Goal: Task Accomplishment & Management: Use online tool/utility

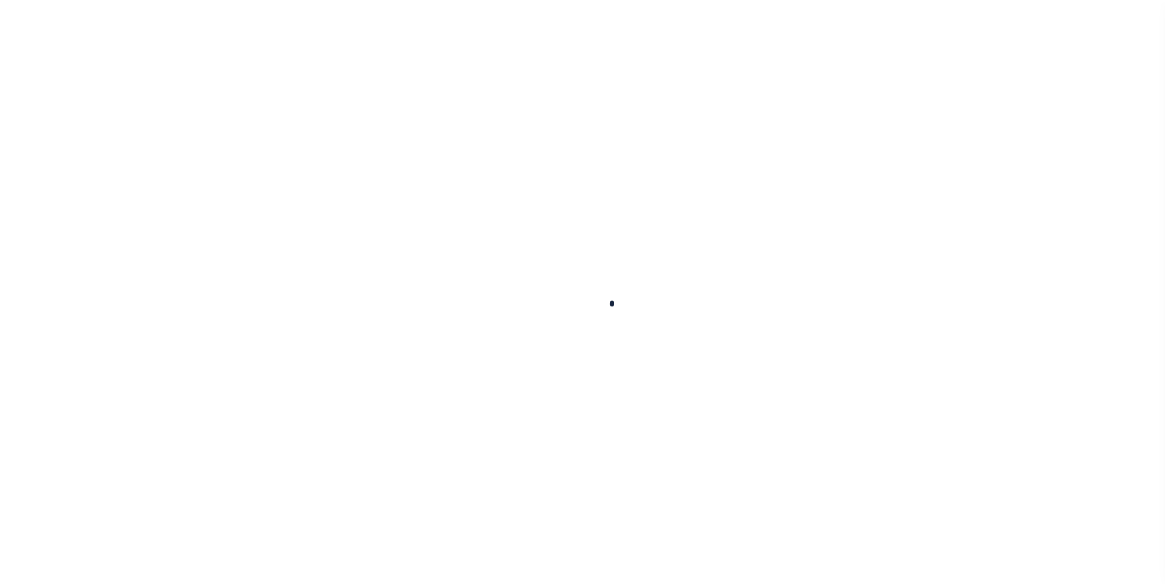
scroll to position [12, 0]
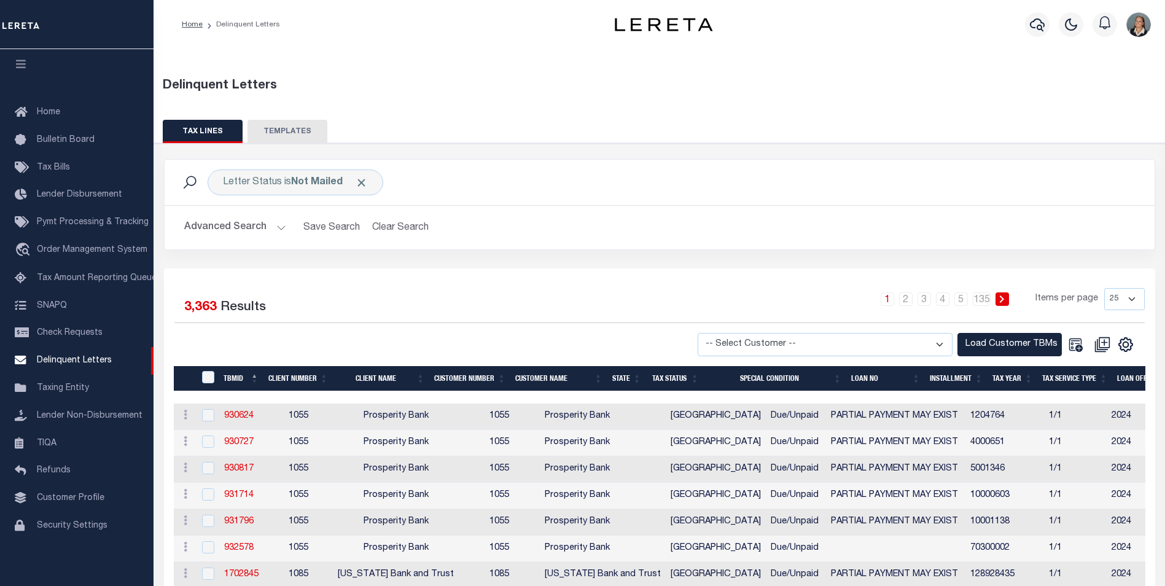
click at [274, 224] on button "Advanced Search" at bounding box center [235, 228] width 102 height 24
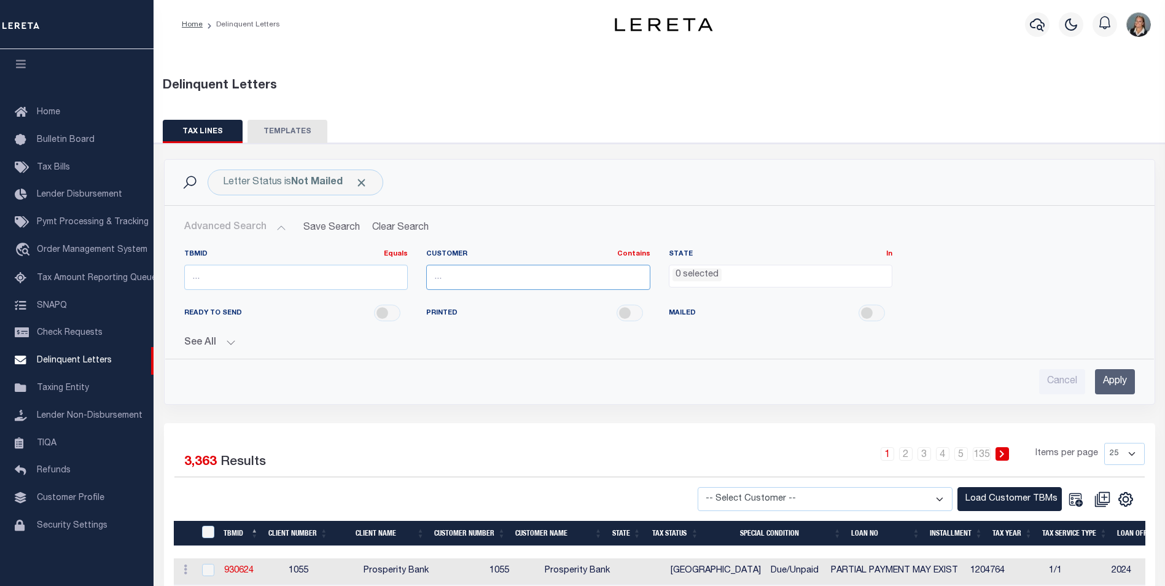
click at [588, 285] on input "text" at bounding box center [538, 277] width 224 height 25
type input "Glacier Bancorp Commercial"
click at [787, 274] on ul "0 selected" at bounding box center [780, 273] width 223 height 17
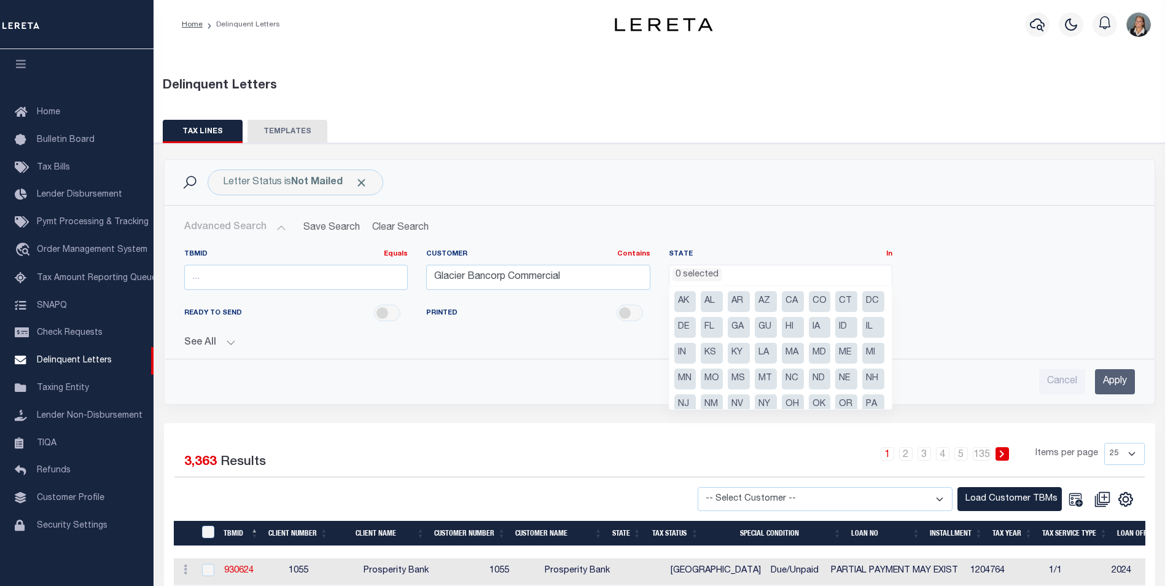
click at [777, 381] on li "MT" at bounding box center [766, 378] width 22 height 21
select select "MT"
click at [1010, 278] on div "TBMID Equals Equals Is Not Equal To Is Greater Than Is Less Than Customer Conta…" at bounding box center [659, 274] width 969 height 50
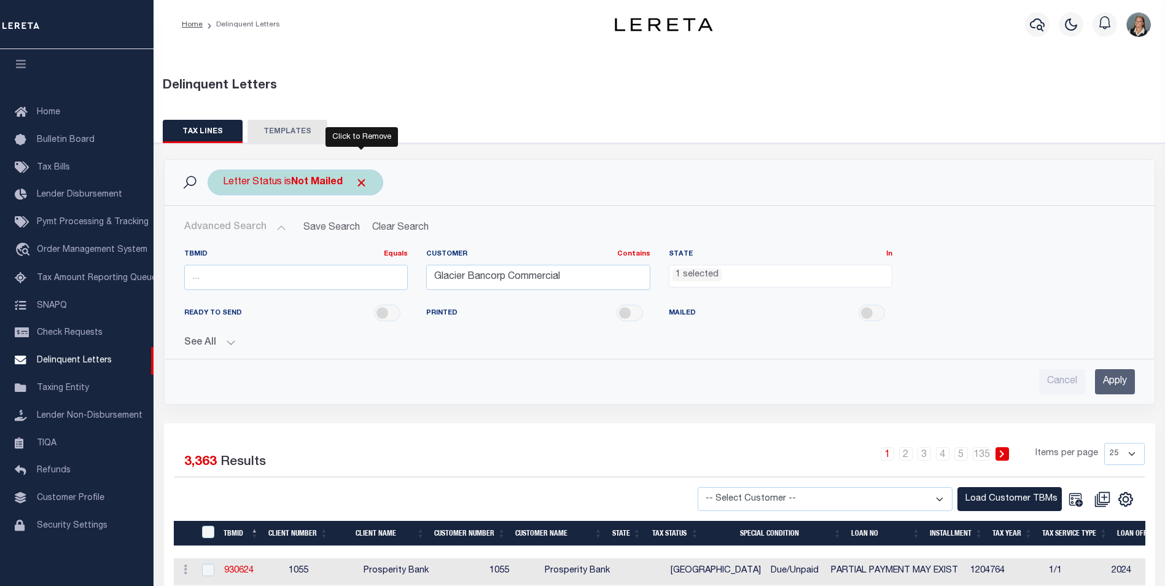
click at [367, 187] on span "Click to Remove" at bounding box center [361, 182] width 13 height 13
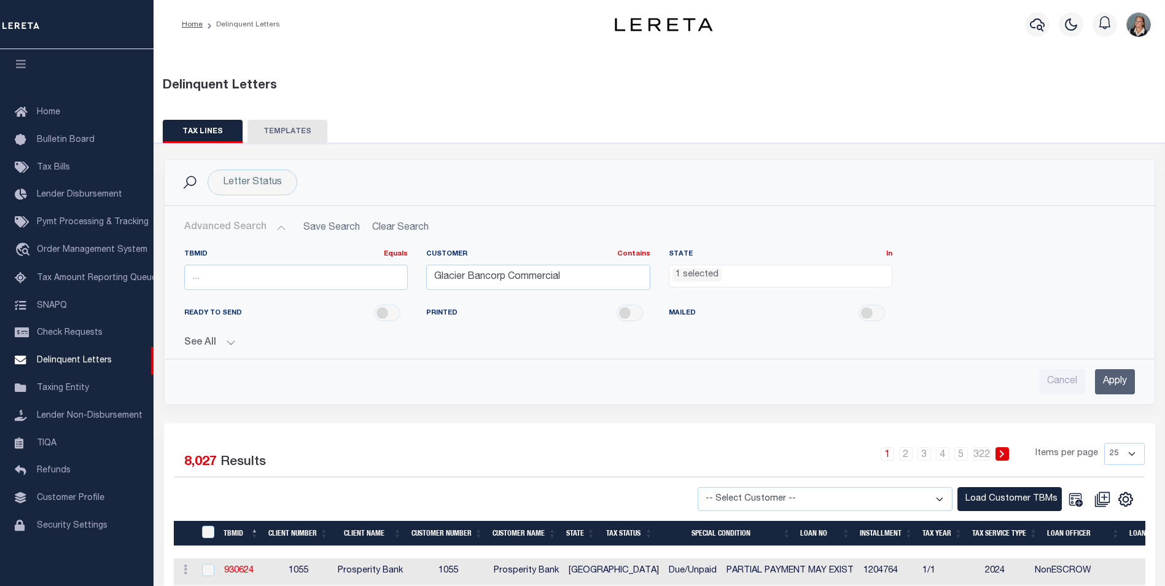
click at [1118, 377] on input "Apply" at bounding box center [1115, 381] width 40 height 25
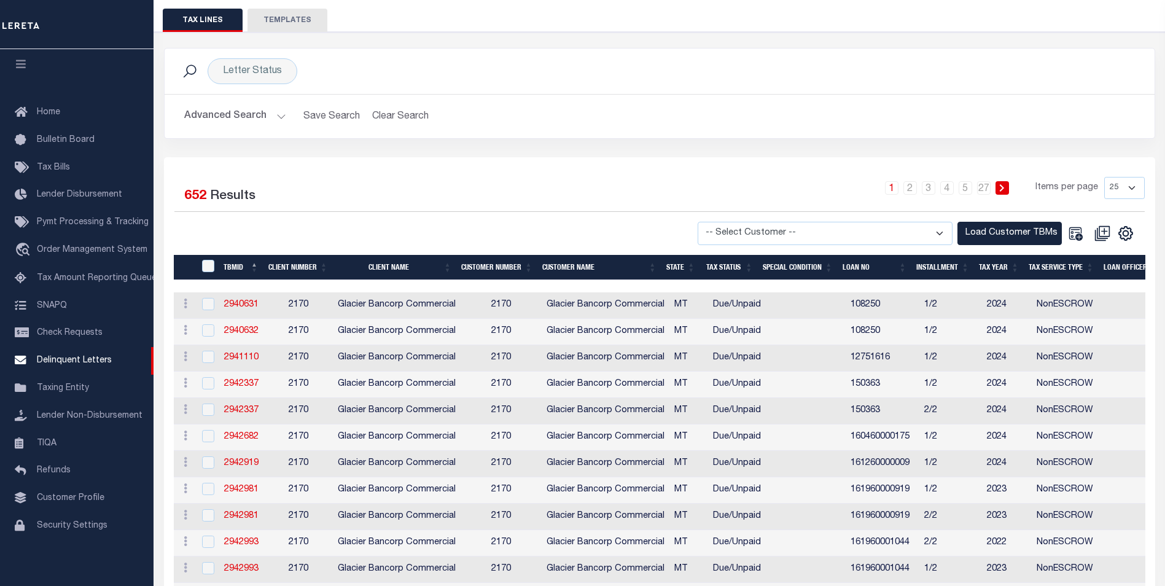
scroll to position [123, 0]
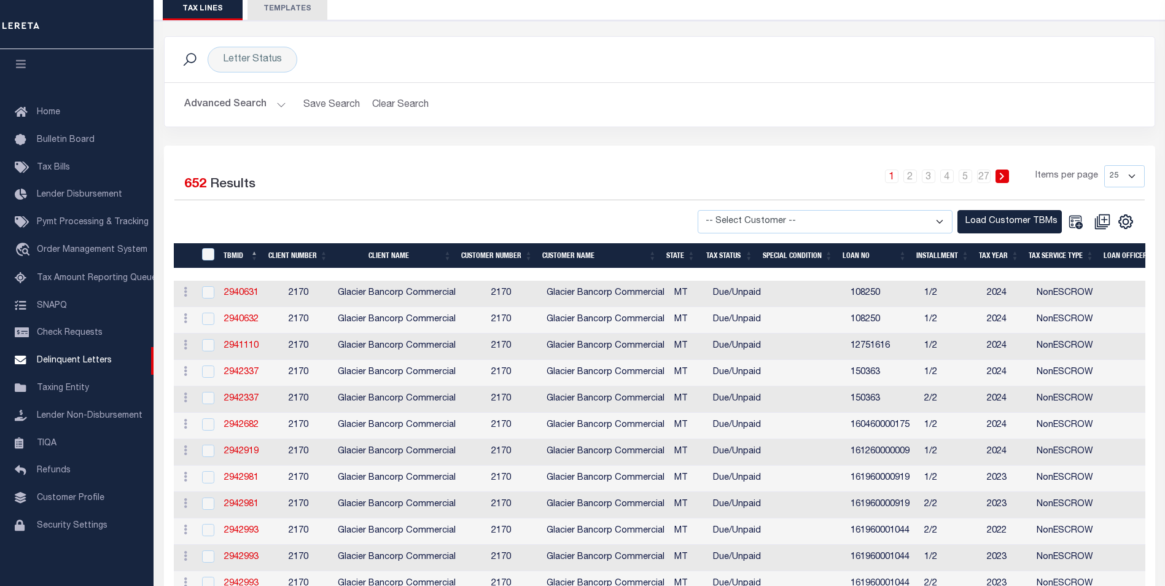
click at [933, 224] on select "-- Select Customer -- Accumatch - Refunds All In Credit Union Amarillo National…" at bounding box center [825, 222] width 255 height 24
select select "2170"
click at [709, 210] on select "-- Select Customer -- Accumatch - Refunds All In Credit Union Amarillo National…" at bounding box center [825, 222] width 255 height 24
click at [825, 168] on div "1 2 3 4 5 … 27 Items per page 25 50 100 500 1000" at bounding box center [782, 181] width 723 height 32
click at [1039, 235] on div "Selected 652 Results 1 2 3 4 5 … 27 Items per page 25 50 100 500 1000 Ameris Ba…" at bounding box center [659, 548] width 991 height 805
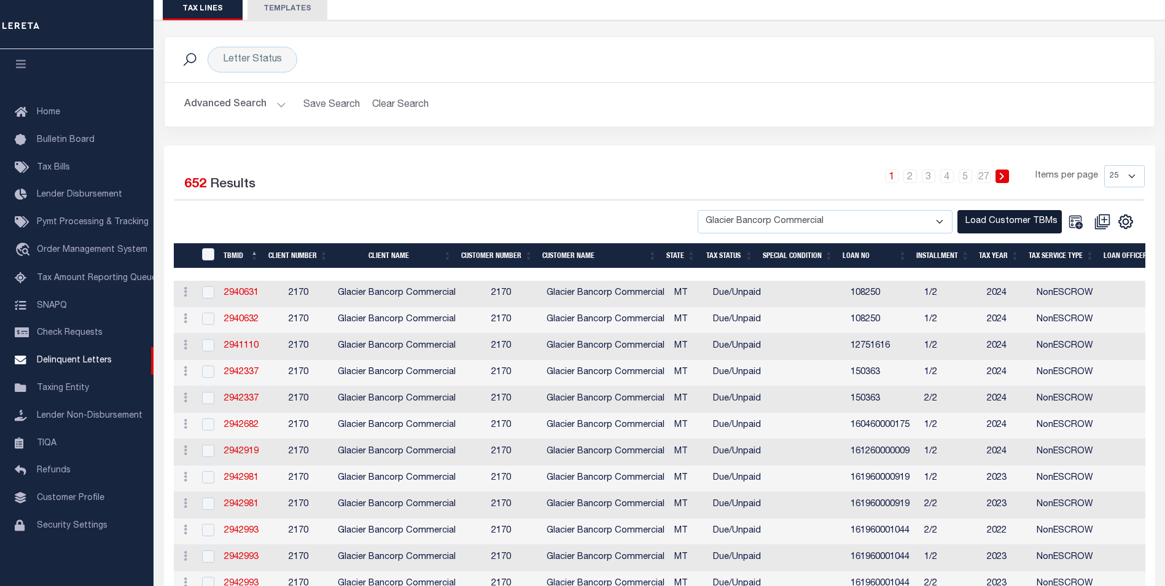
click at [1042, 224] on button "Load Customer TBMs" at bounding box center [1009, 222] width 104 height 24
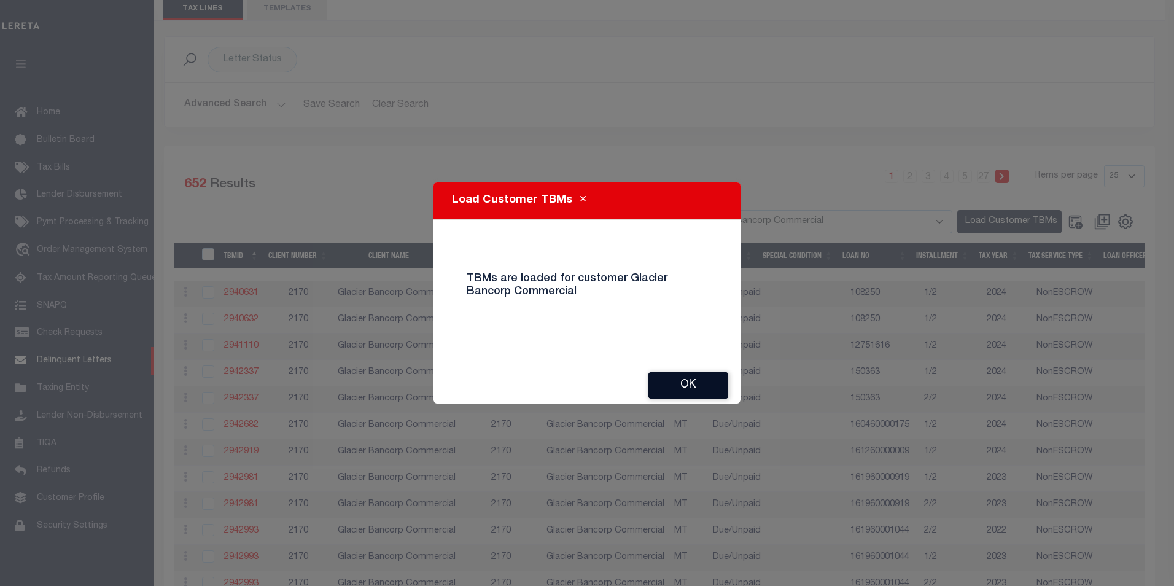
click at [709, 381] on button "Ok" at bounding box center [688, 385] width 80 height 26
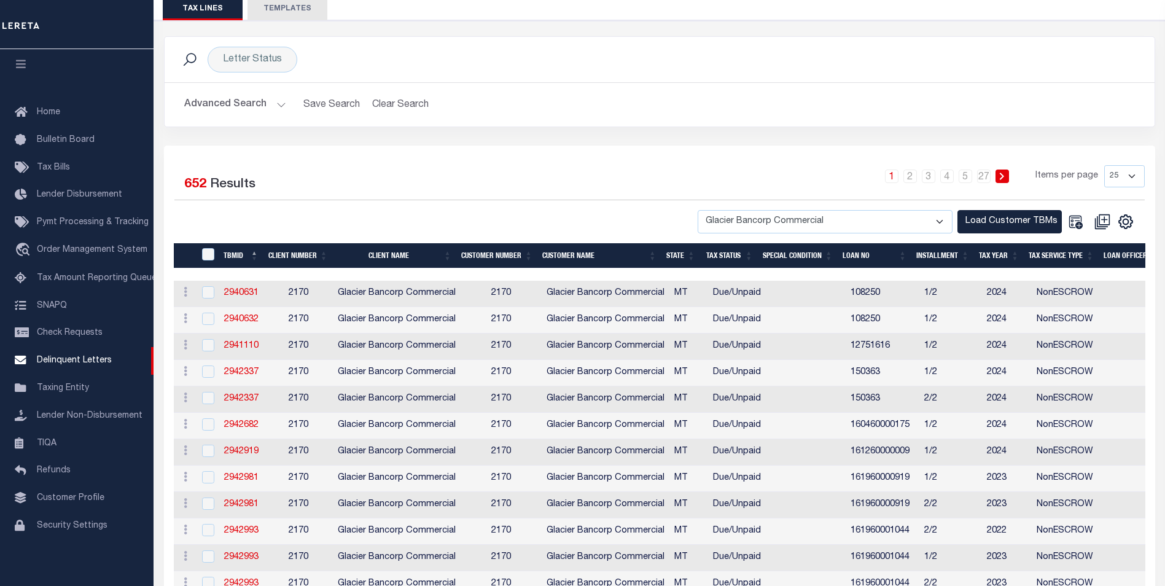
click at [273, 104] on button "Advanced Search" at bounding box center [235, 105] width 102 height 24
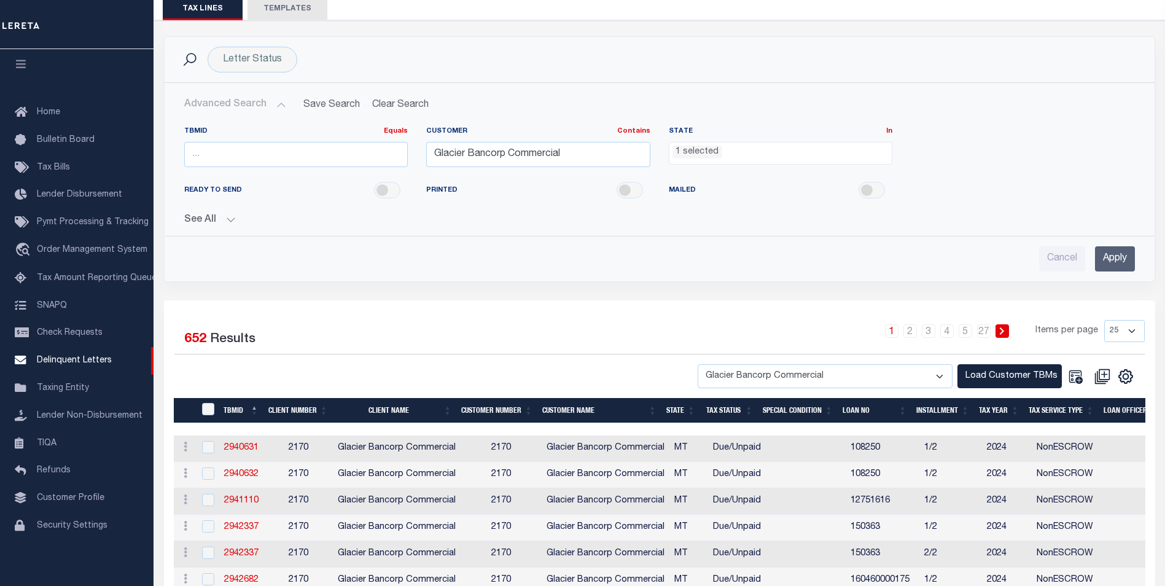
click at [1107, 257] on input "Apply" at bounding box center [1115, 258] width 40 height 25
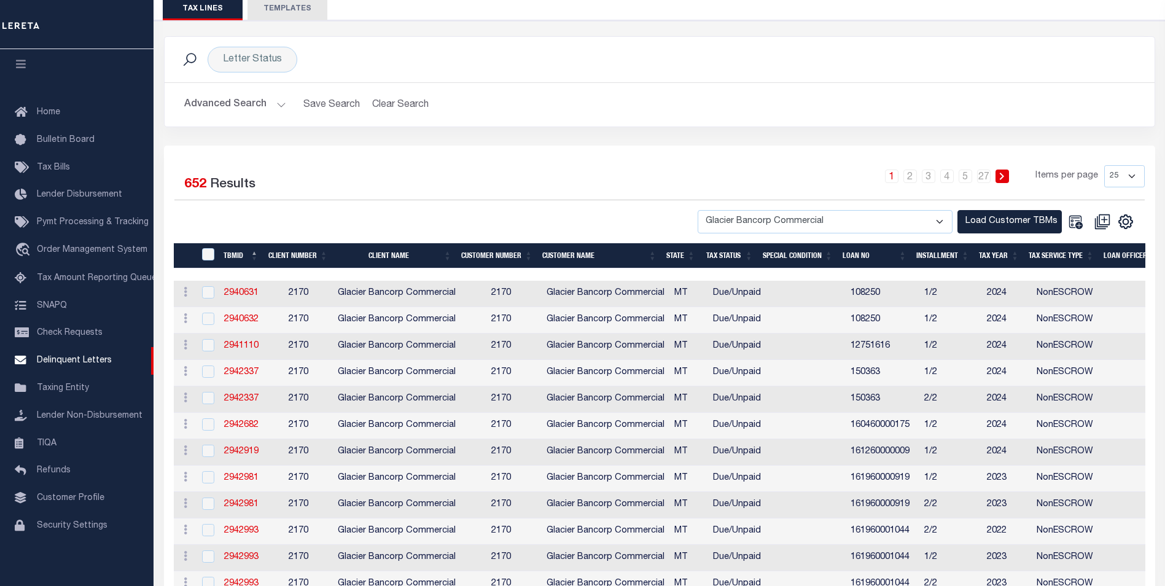
click at [1132, 178] on select "25 50 100 500 1000" at bounding box center [1124, 176] width 41 height 22
select select "1000"
click at [1104, 165] on select "25 50 100 500 1000" at bounding box center [1124, 176] width 41 height 22
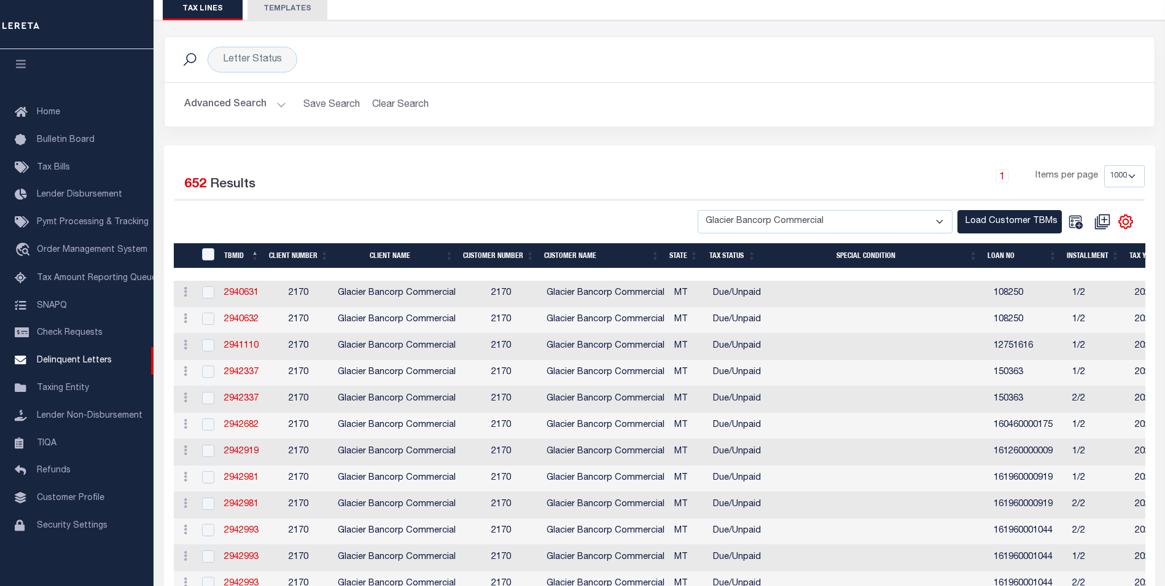
click at [1123, 225] on icon "" at bounding box center [1126, 222] width 16 height 16
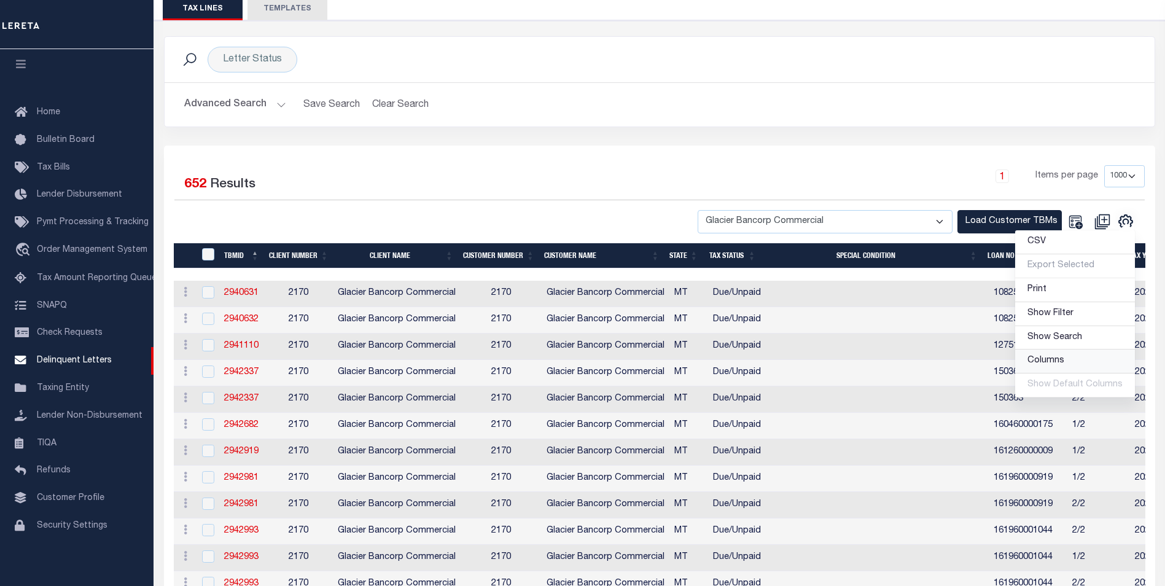
click at [1054, 359] on span "Columns" at bounding box center [1045, 360] width 37 height 9
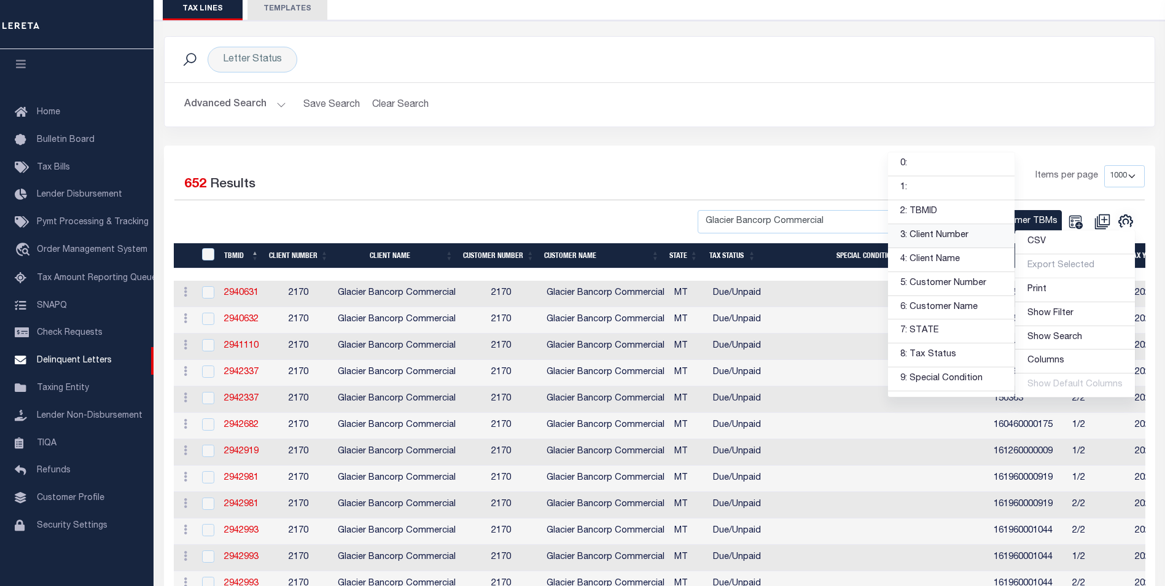
click at [964, 233] on link "3: Client Number" at bounding box center [951, 236] width 126 height 24
click at [952, 257] on link "4: Client Name" at bounding box center [951, 260] width 126 height 24
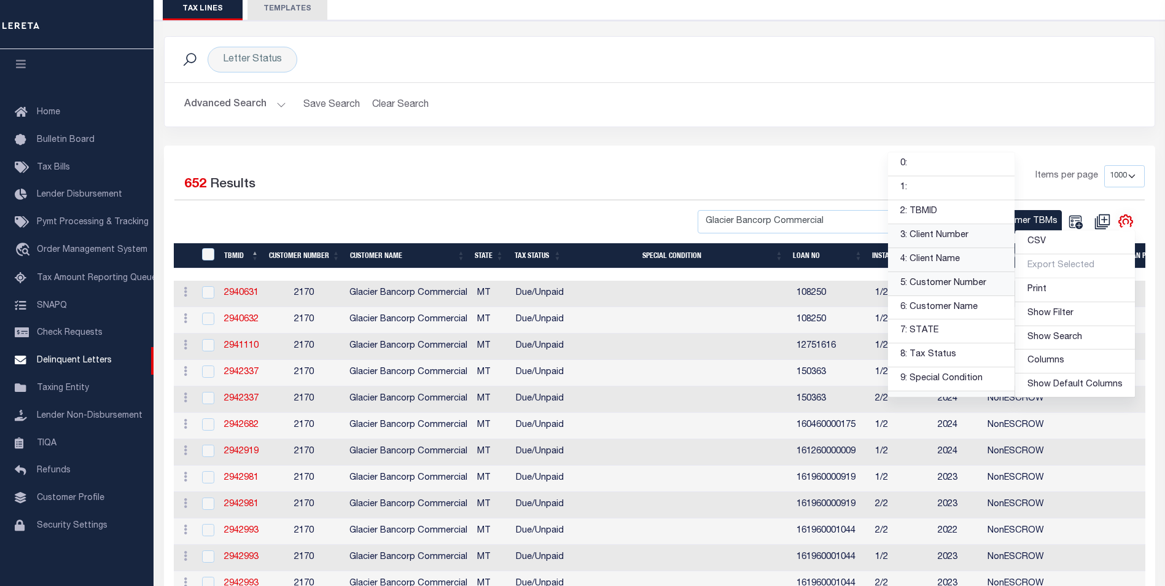
click at [958, 286] on link "5: Customer Number" at bounding box center [951, 284] width 126 height 24
click at [961, 307] on link "6: Customer Name" at bounding box center [951, 308] width 126 height 24
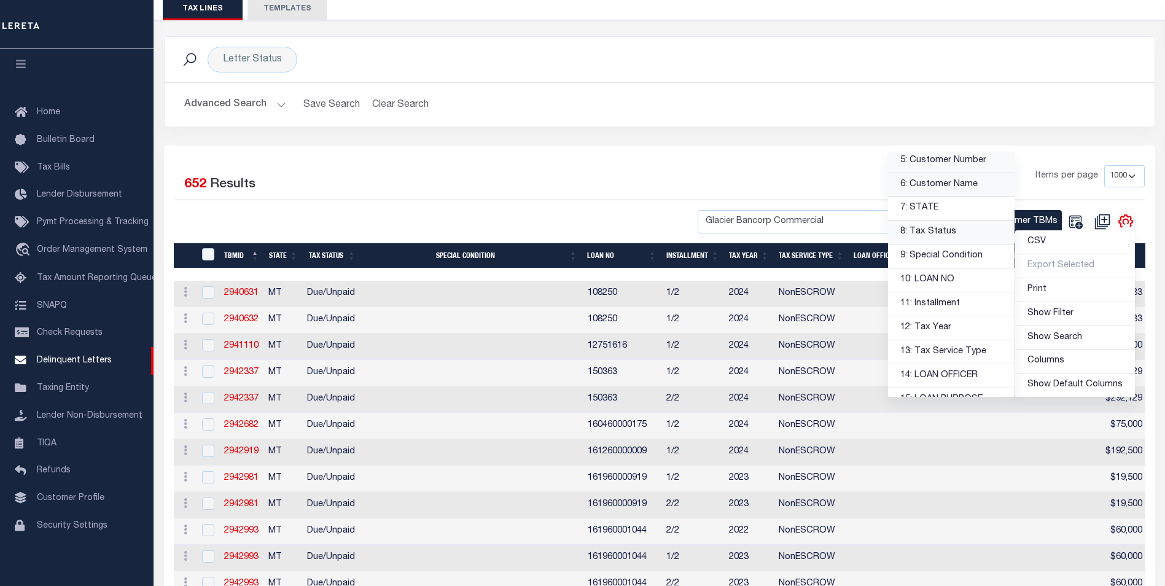
click at [926, 230] on link "8: Tax Status" at bounding box center [951, 232] width 126 height 24
click at [941, 255] on link "9: Special Condition" at bounding box center [951, 256] width 126 height 24
click at [949, 305] on link "11: Installment" at bounding box center [951, 304] width 126 height 24
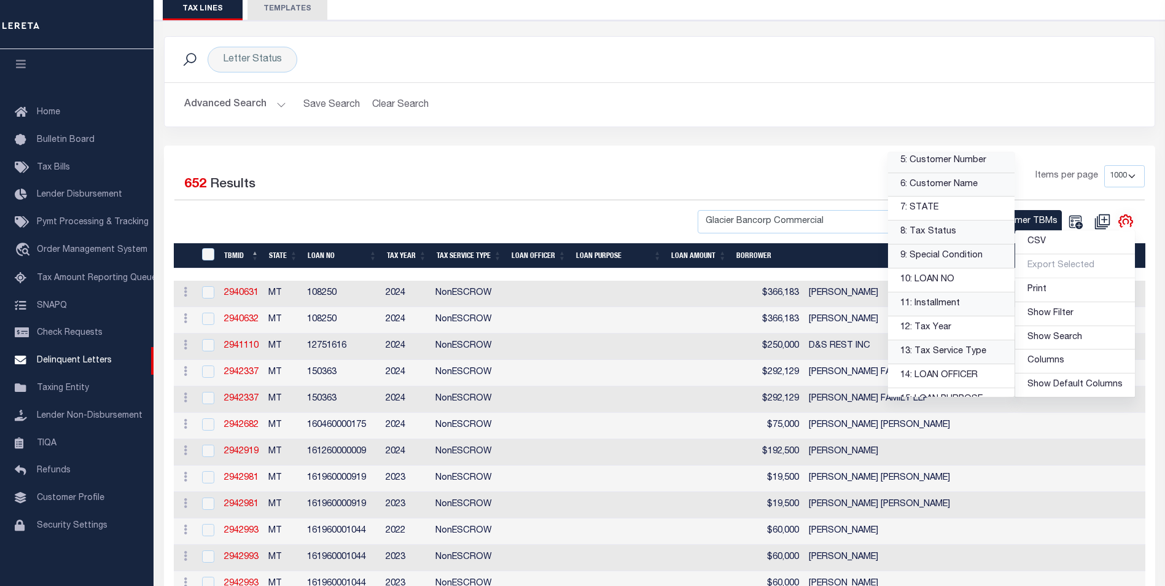
scroll to position [184, 0]
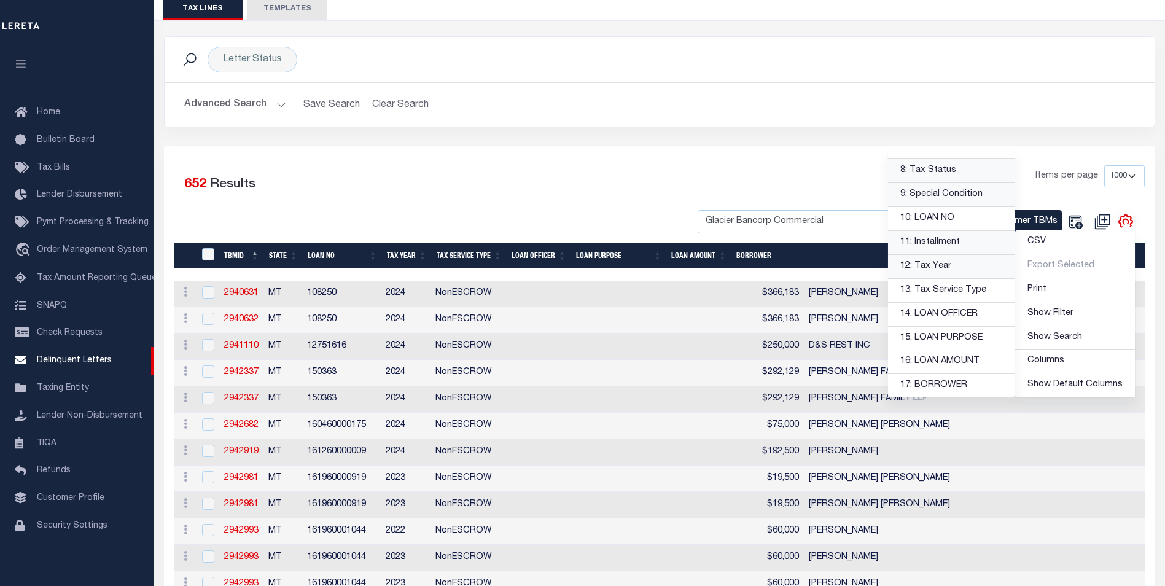
click at [971, 263] on link "12: Tax Year" at bounding box center [951, 267] width 126 height 24
click at [967, 288] on link "13: Tax Service Type" at bounding box center [951, 291] width 126 height 24
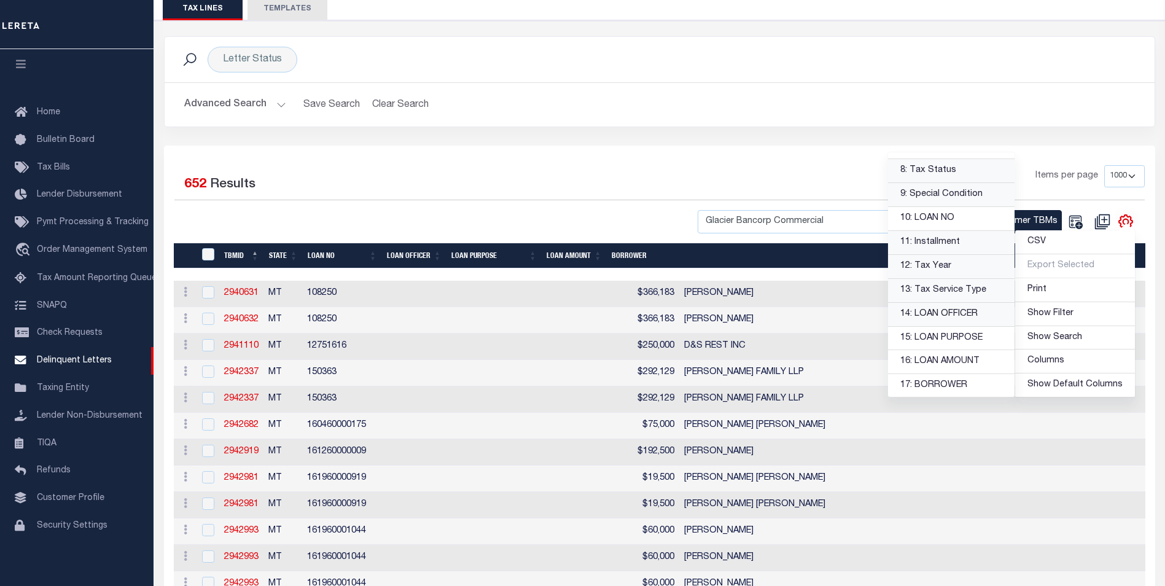
click at [960, 317] on link "14: LOAN OFFICER" at bounding box center [951, 315] width 126 height 24
click at [962, 338] on link "15: LOAN PURPOSE" at bounding box center [951, 339] width 126 height 24
click at [965, 361] on link "16: LOAN AMOUNT" at bounding box center [951, 362] width 126 height 24
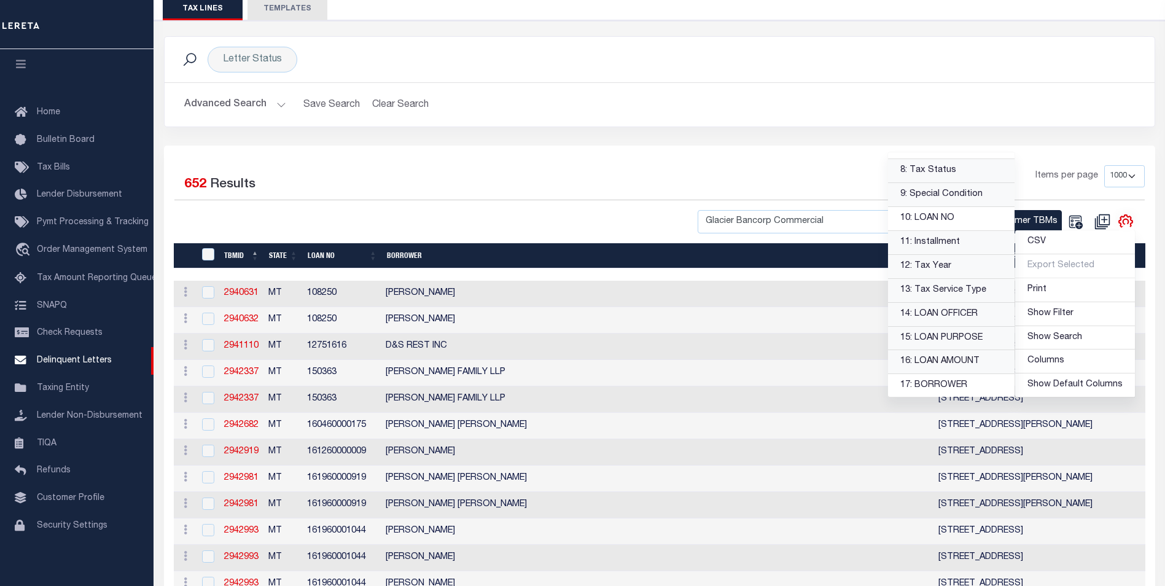
scroll to position [368, 0]
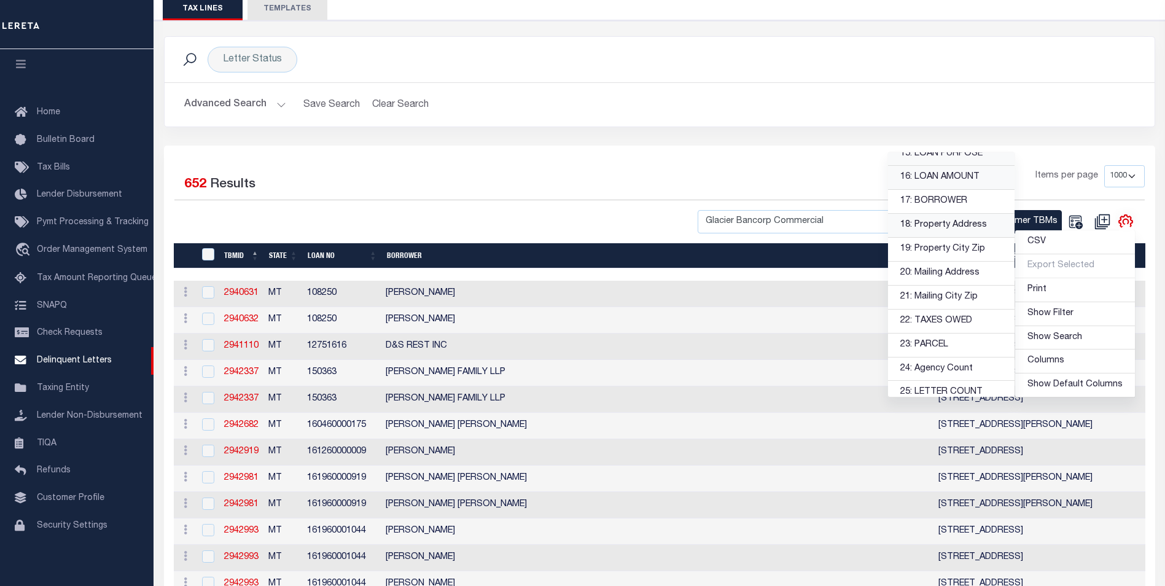
click at [929, 229] on link "18: Property Address" at bounding box center [951, 226] width 126 height 24
click at [937, 254] on link "19: Property City Zip" at bounding box center [951, 250] width 126 height 24
click at [946, 274] on link "20: Mailing Address" at bounding box center [951, 274] width 126 height 24
click at [948, 297] on link "21: Mailing City Zip" at bounding box center [951, 298] width 126 height 24
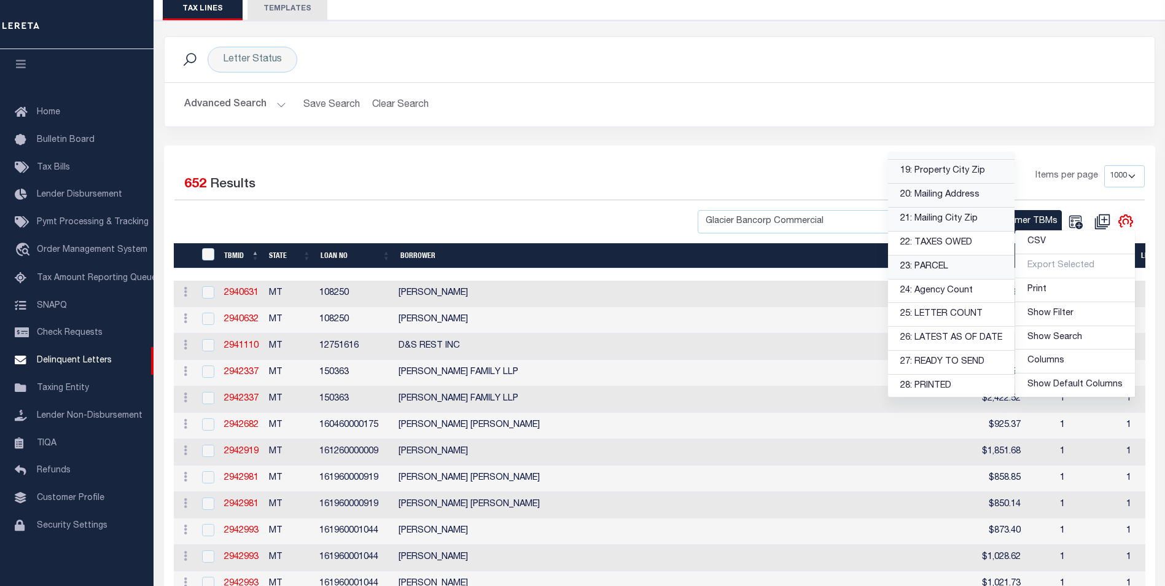
scroll to position [472, 0]
drag, startPoint x: 508, startPoint y: 184, endPoint x: 521, endPoint y: 181, distance: 13.3
click at [508, 184] on div "1 Items per page 25 50 100 500 1000" at bounding box center [782, 181] width 723 height 32
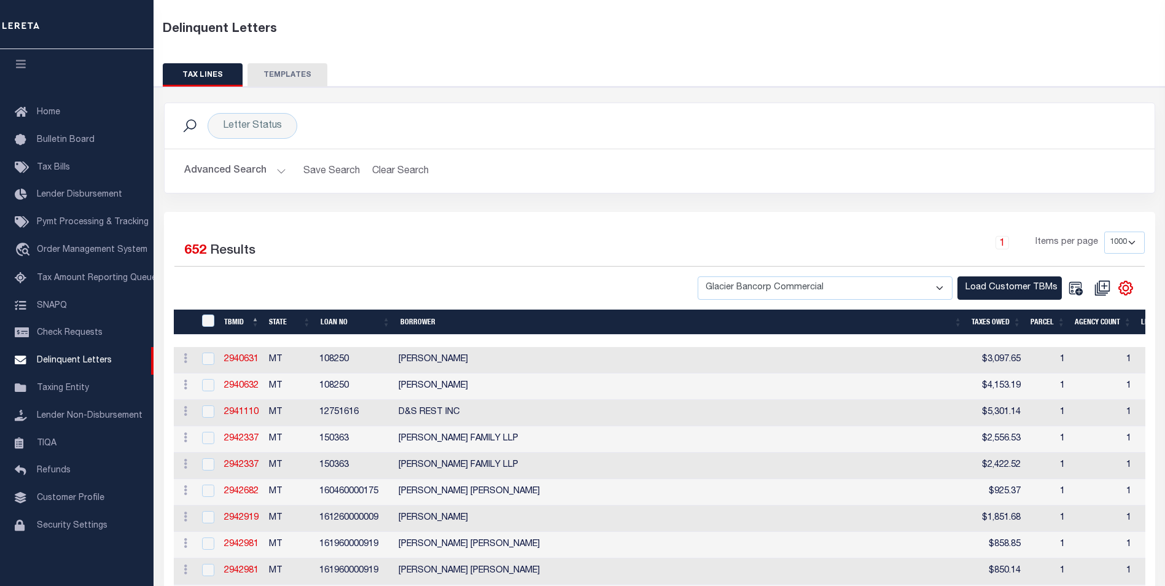
scroll to position [0, 0]
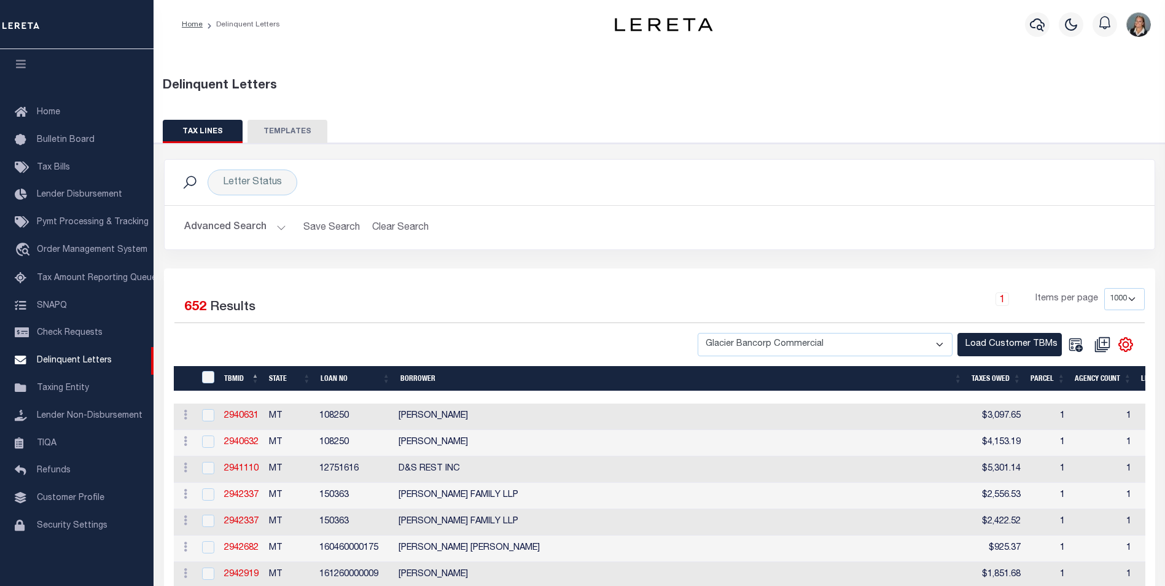
click at [428, 372] on th "BORROWER" at bounding box center [681, 378] width 572 height 25
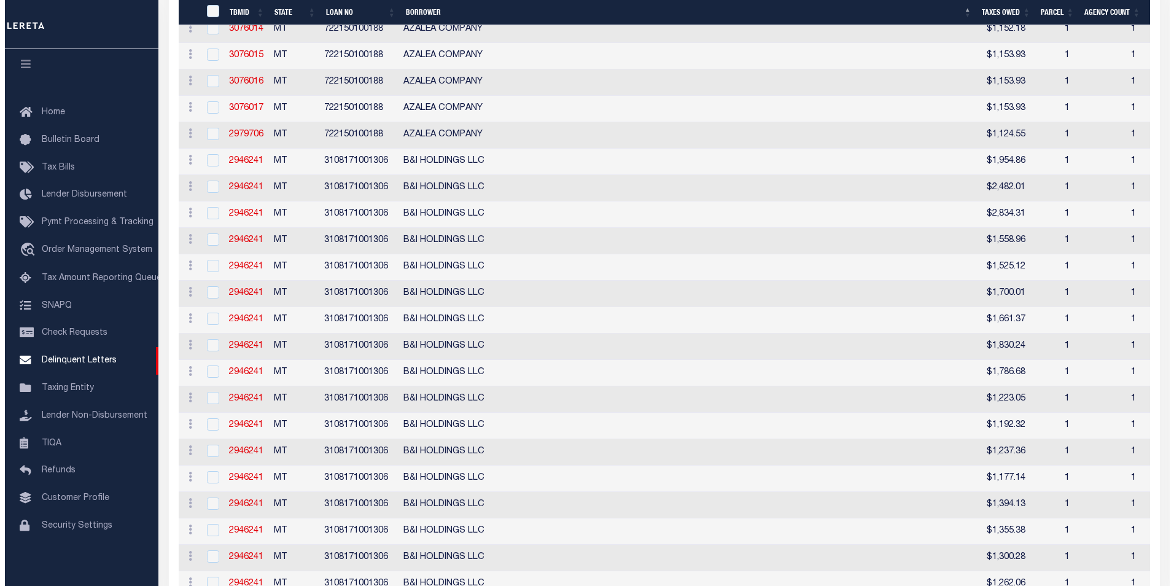
scroll to position [1658, 0]
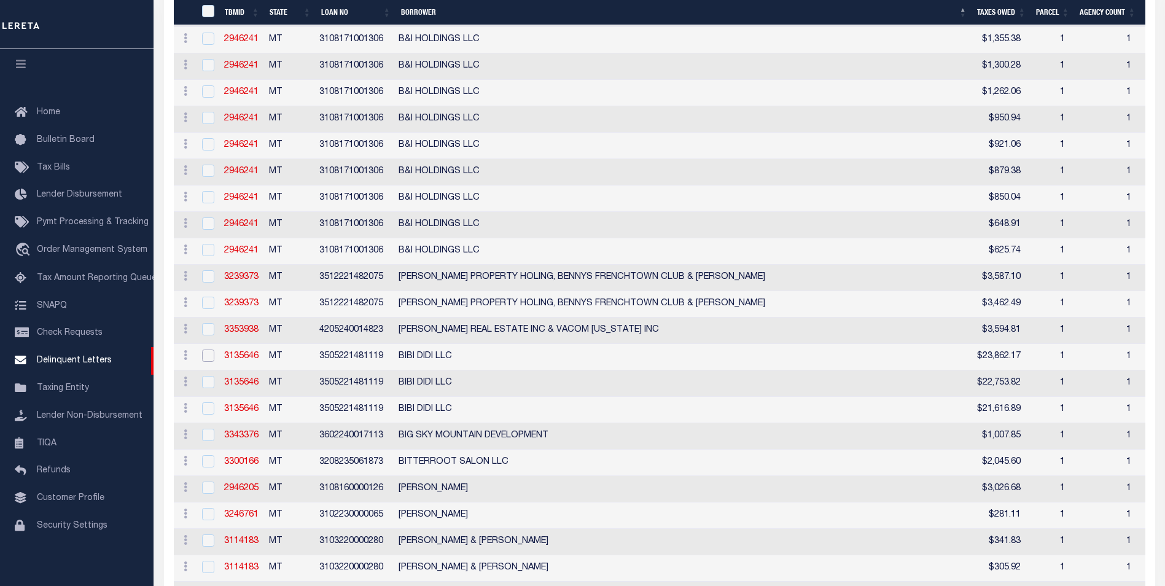
drag, startPoint x: 208, startPoint y: 400, endPoint x: 413, endPoint y: 408, distance: 205.3
click at [208, 362] on input "checkbox" at bounding box center [208, 355] width 12 height 12
checkbox input "true"
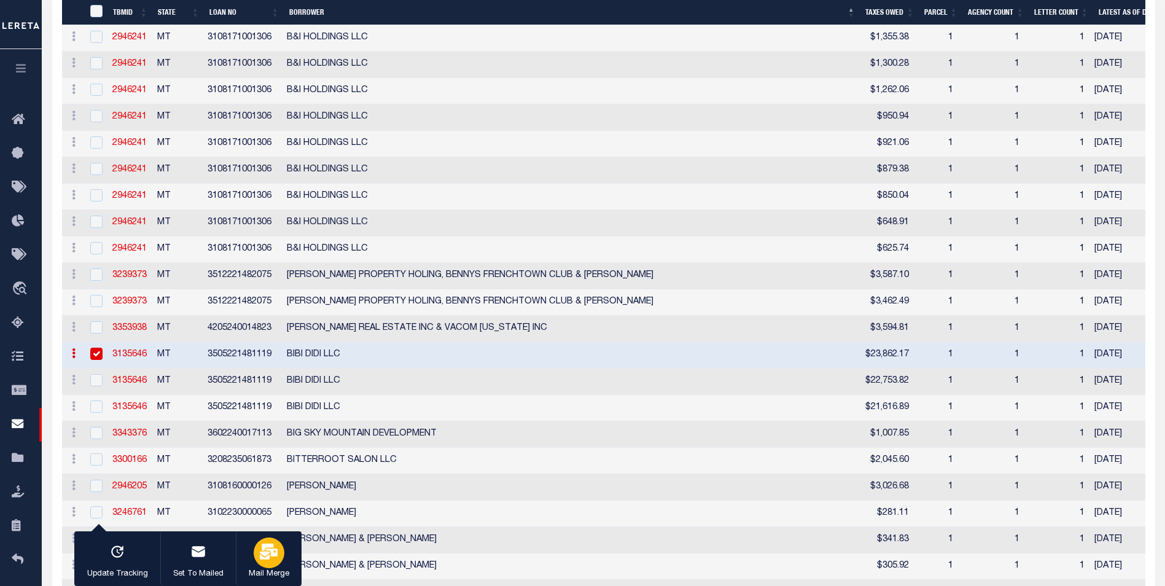
click at [274, 555] on icon "button" at bounding box center [269, 551] width 18 height 16
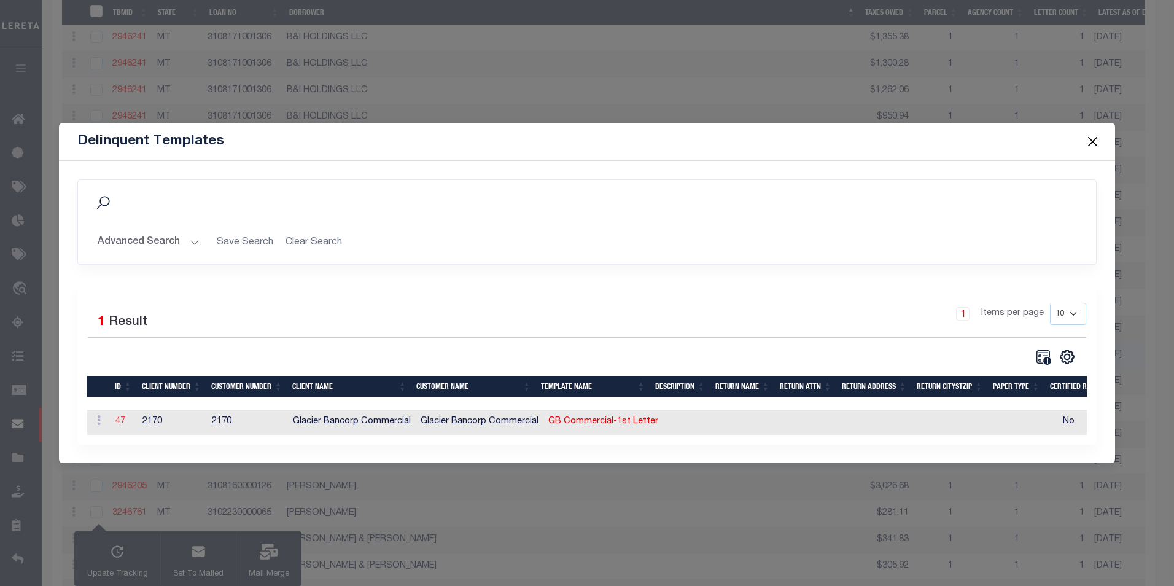
click at [122, 418] on link "47" at bounding box center [120, 421] width 10 height 9
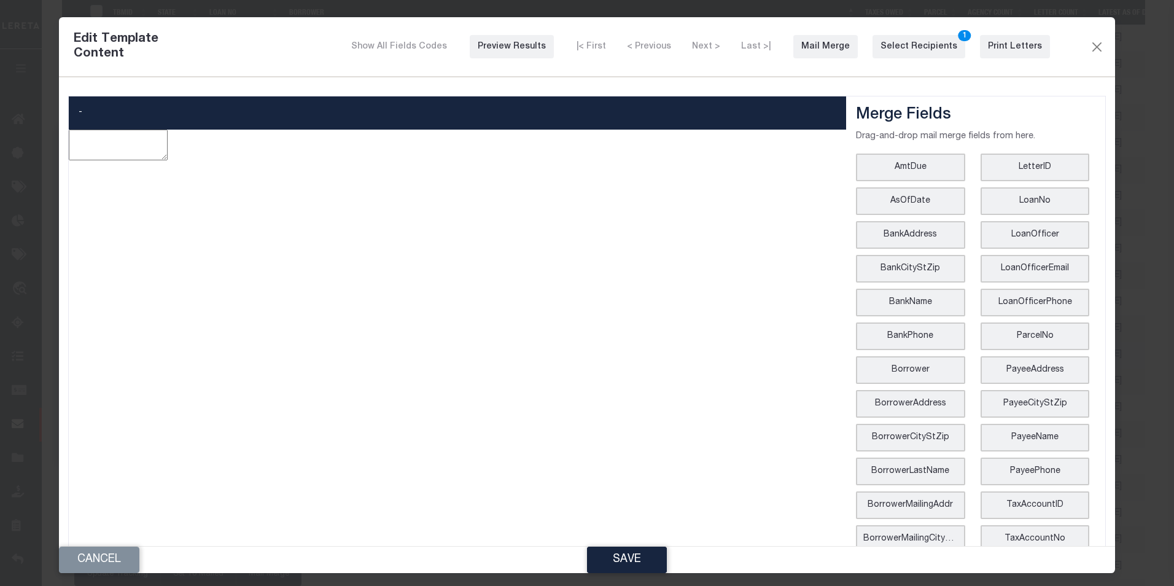
type textarea "<p style="line-height: normal; margin: 0in 0in 8pt; font-size: 11pt; font-famil…"
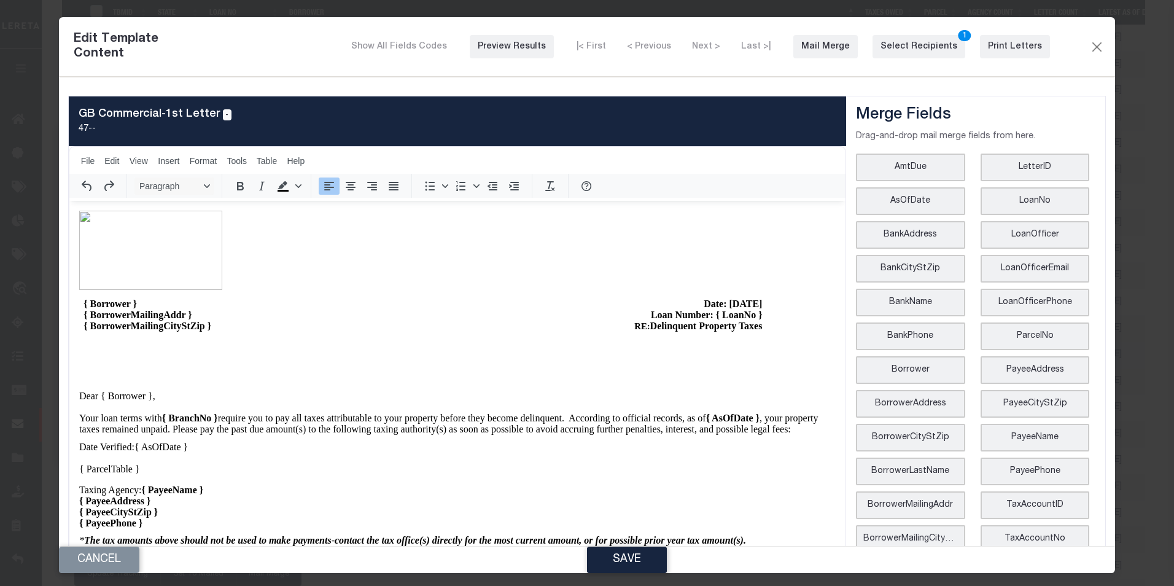
scroll to position [0, 0]
click at [717, 303] on span "Date: [DATE]" at bounding box center [732, 303] width 58 height 10
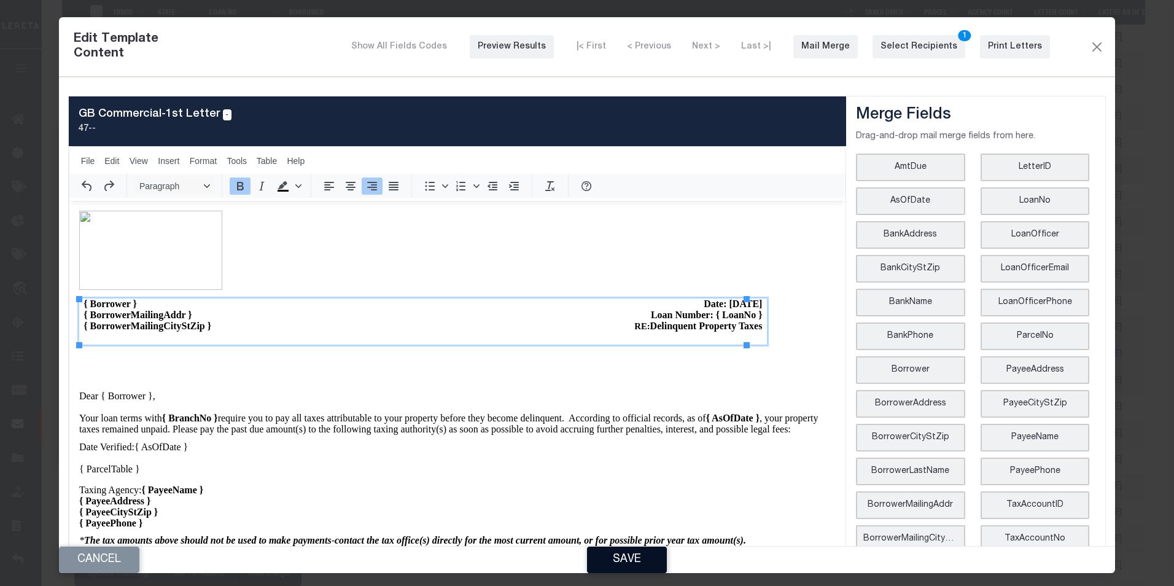
click at [613, 555] on button "Save" at bounding box center [627, 560] width 80 height 26
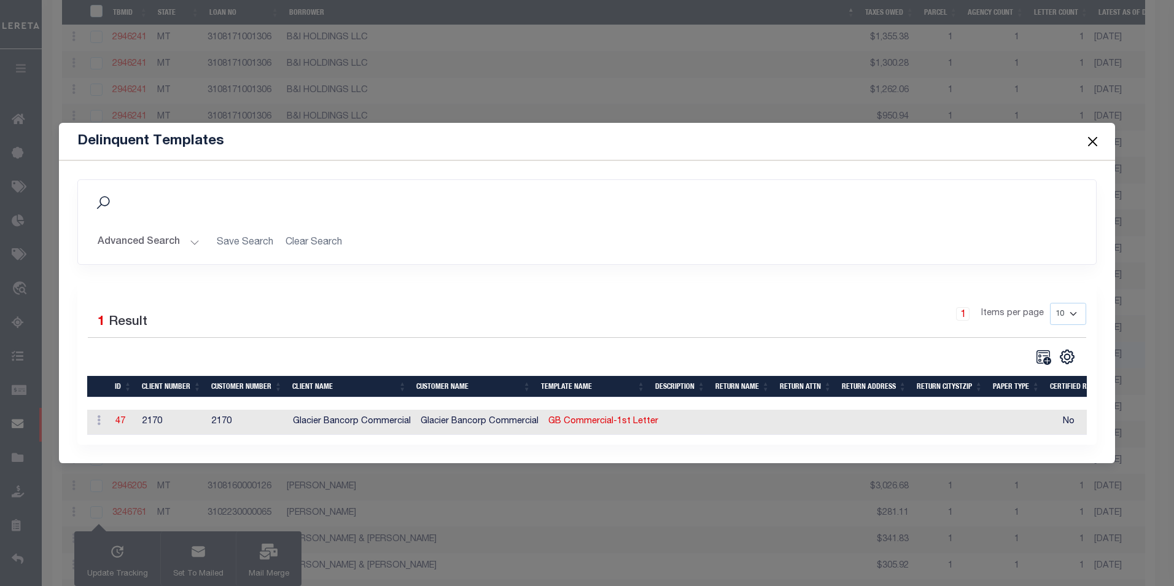
drag, startPoint x: 120, startPoint y: 421, endPoint x: 230, endPoint y: 420, distance: 109.9
click at [120, 421] on link "47" at bounding box center [120, 421] width 10 height 9
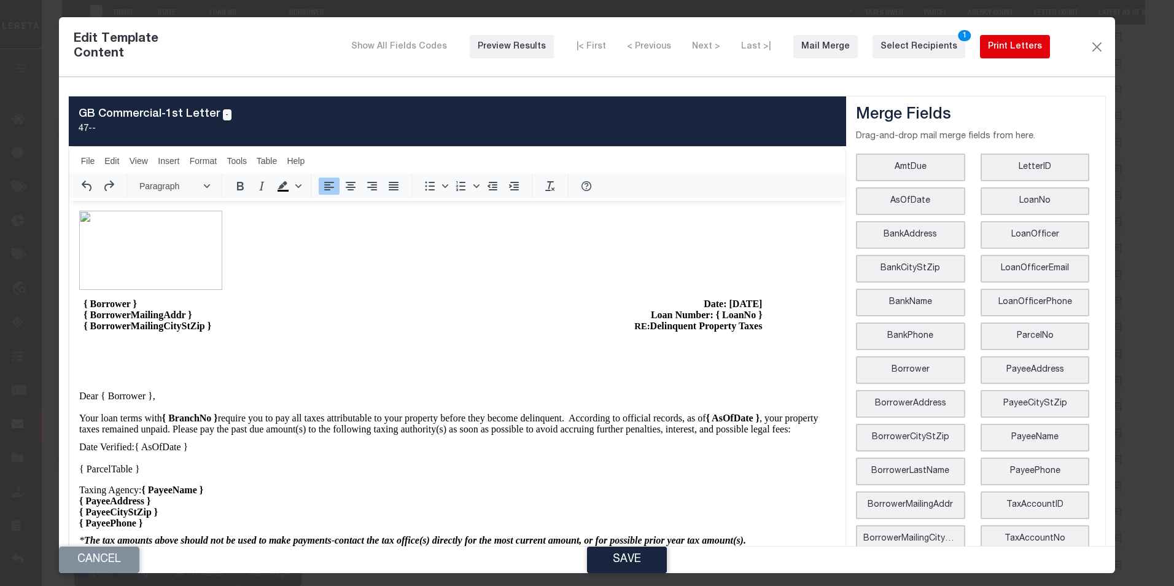
click at [1005, 38] on button "Print Letters" at bounding box center [1015, 46] width 70 height 23
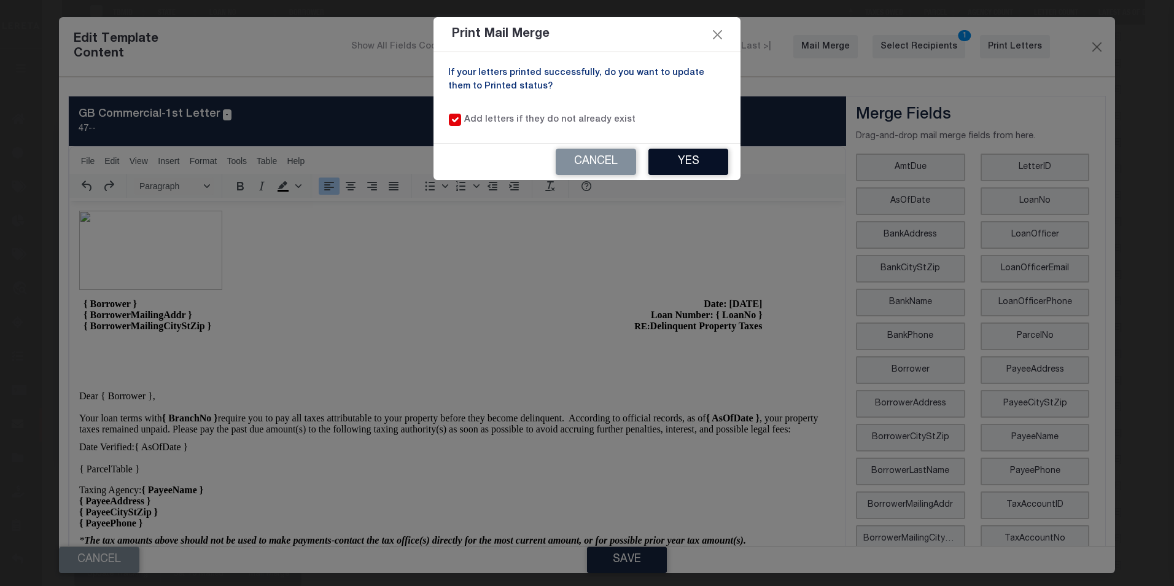
click at [669, 168] on button "Yes" at bounding box center [688, 162] width 80 height 26
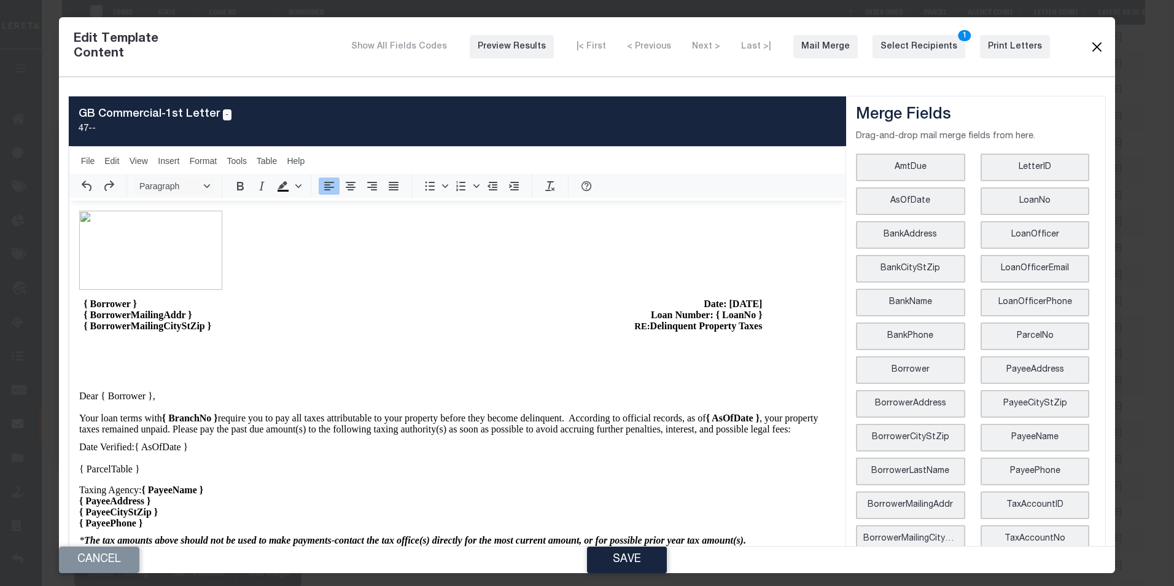
click at [1089, 42] on button "Close" at bounding box center [1096, 47] width 15 height 16
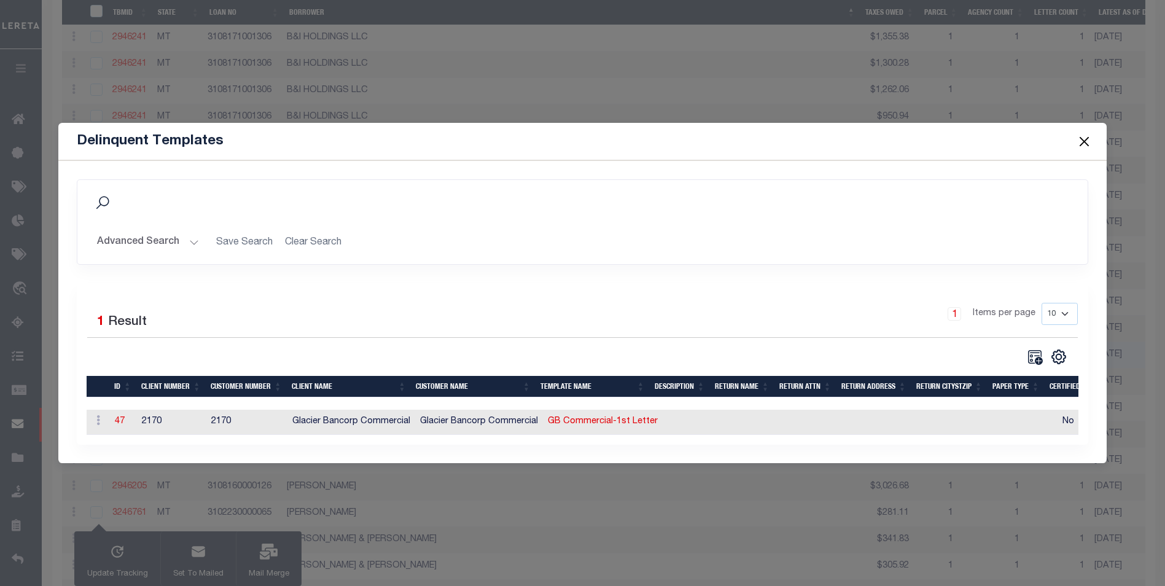
click at [1081, 140] on button "Close" at bounding box center [1084, 141] width 16 height 16
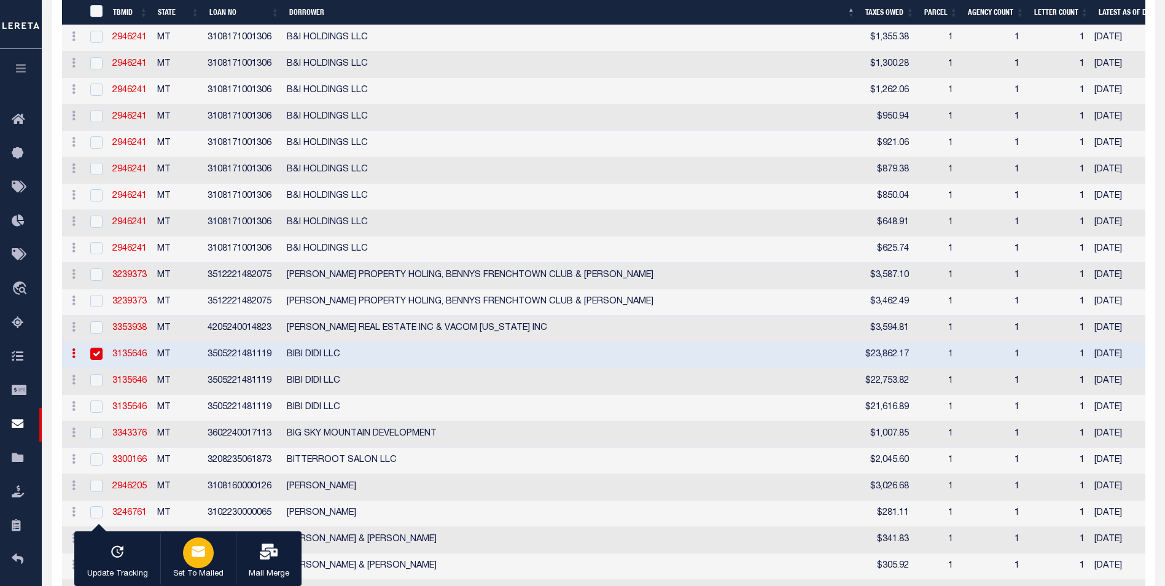
click at [195, 560] on div "button" at bounding box center [198, 552] width 31 height 31
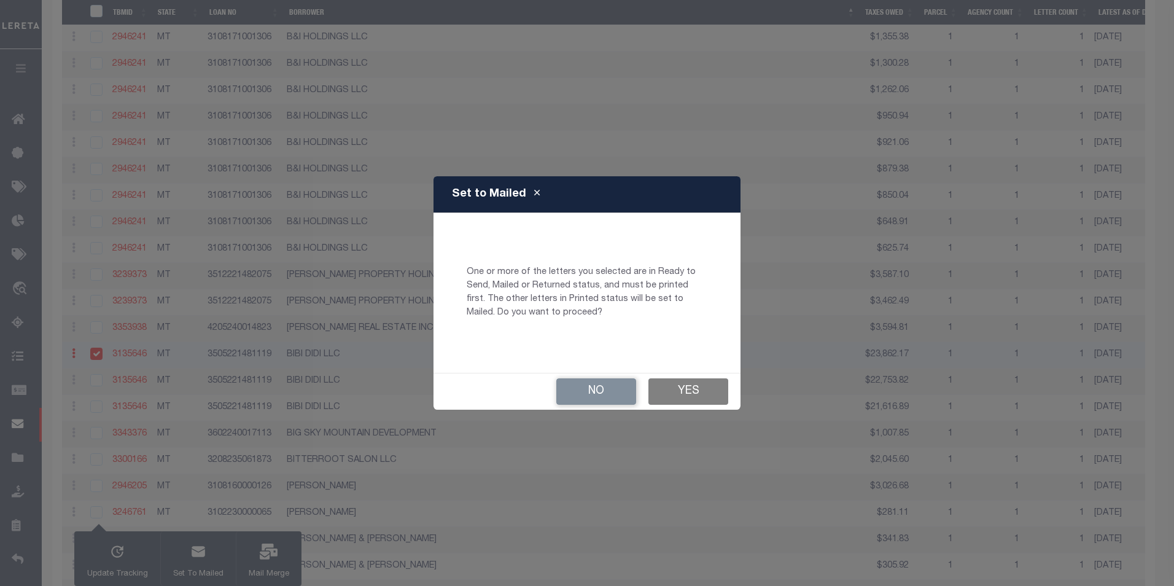
click at [664, 391] on button "Yes" at bounding box center [688, 391] width 80 height 26
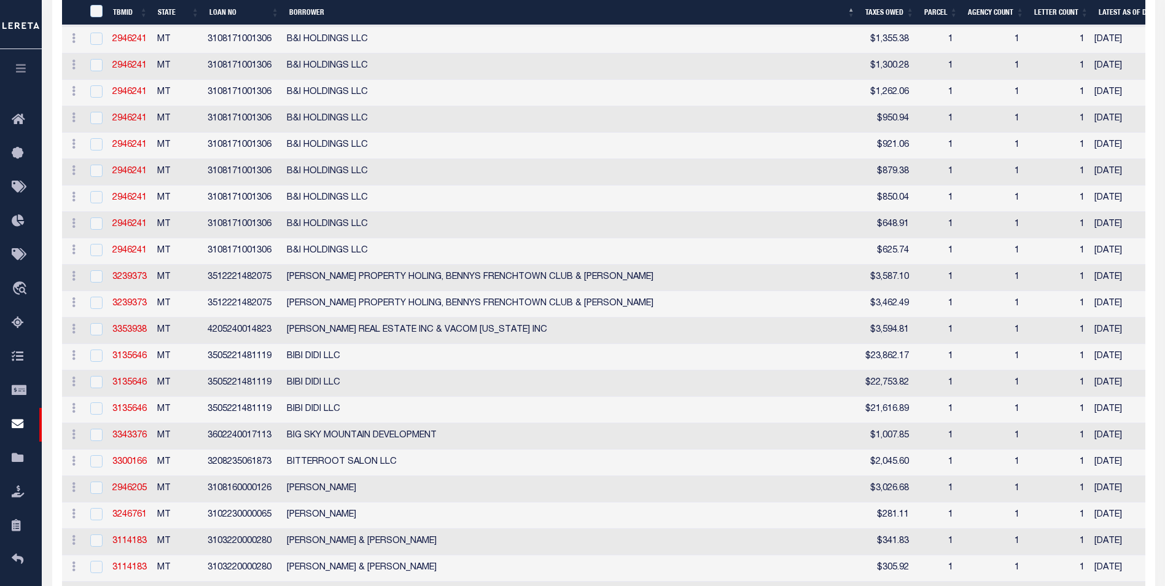
checkbox input "false"
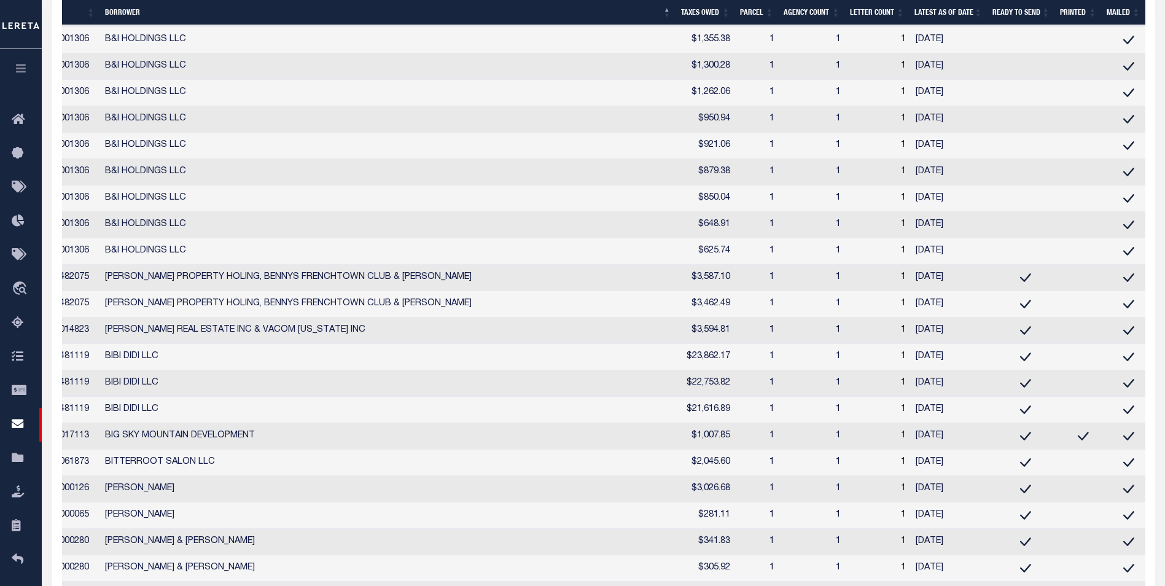
scroll to position [0, 184]
